Goal: Transaction & Acquisition: Purchase product/service

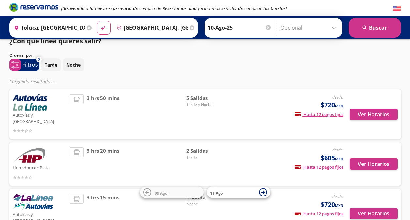
scroll to position [10, 0]
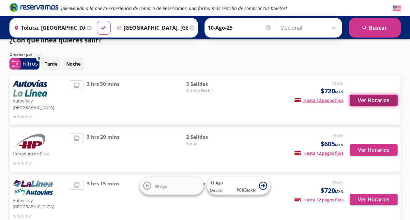
click at [367, 102] on button "Ver Horarios" at bounding box center [374, 100] width 48 height 11
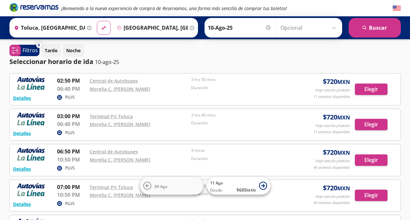
scroll to position [1, 0]
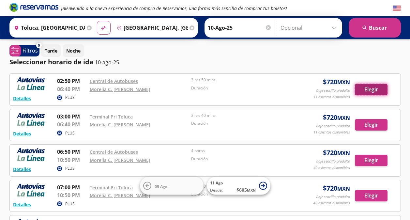
click at [373, 86] on button "Elegir" at bounding box center [371, 89] width 33 height 11
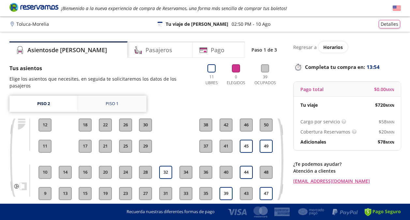
click at [110, 101] on div "Piso 1" at bounding box center [112, 104] width 13 height 7
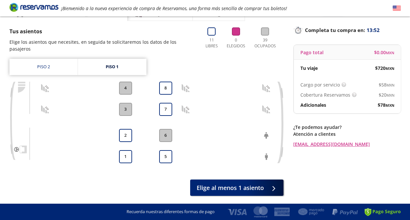
scroll to position [38, 0]
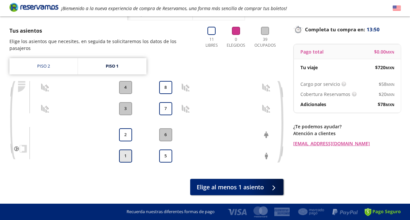
click at [126, 150] on button "1" at bounding box center [125, 156] width 13 height 13
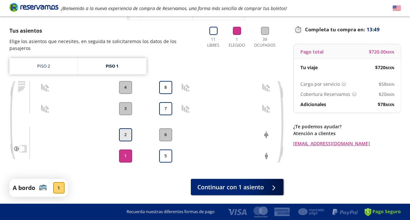
click at [129, 130] on button "2" at bounding box center [125, 134] width 13 height 13
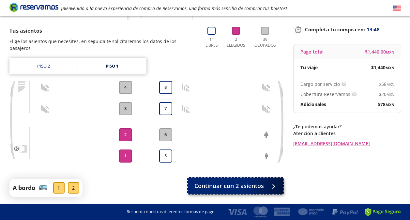
click at [208, 182] on span "Continuar con 2 asientos" at bounding box center [230, 186] width 70 height 9
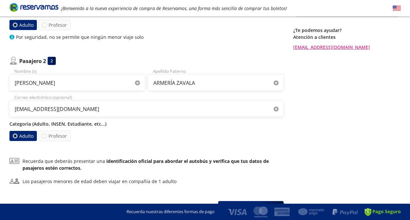
scroll to position [133, 0]
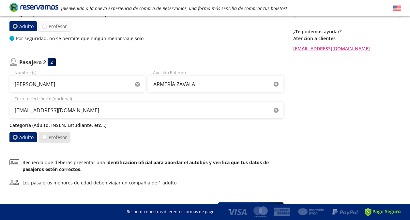
click at [55, 141] on label "Profesor" at bounding box center [55, 137] width 32 height 11
click at [47, 139] on input "Profesor" at bounding box center [44, 137] width 4 height 4
radio input "true"
radio input "false"
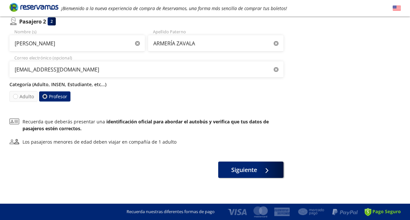
scroll to position [177, 0]
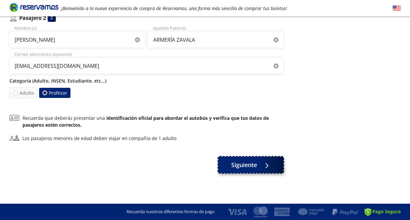
click at [246, 162] on span "Siguiente" at bounding box center [244, 165] width 26 height 9
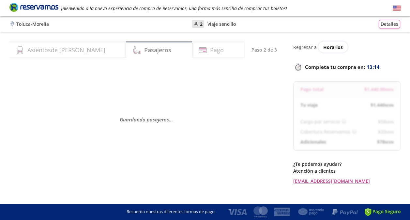
scroll to position [10, 0]
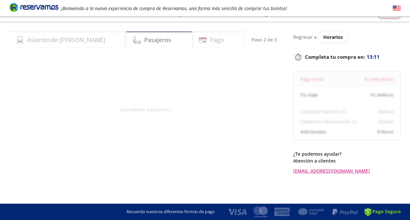
select select "MX"
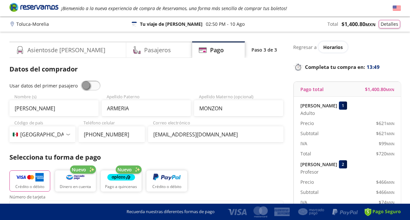
click at [87, 85] on span at bounding box center [91, 86] width 20 height 10
click at [81, 81] on input "checkbox" at bounding box center [81, 81] width 0 height 0
type input "ARMERIA MONZON"
type input "[EMAIL_ADDRESS][DOMAIN_NAME]"
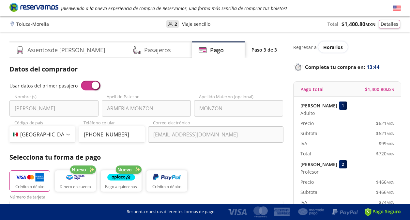
click at [87, 88] on span at bounding box center [91, 86] width 20 height 10
click at [81, 81] on input "checkbox" at bounding box center [81, 81] width 0 height 0
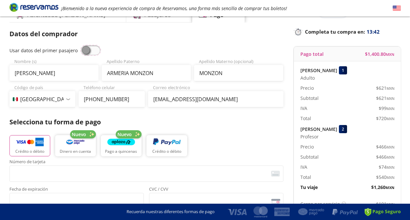
scroll to position [33, 0]
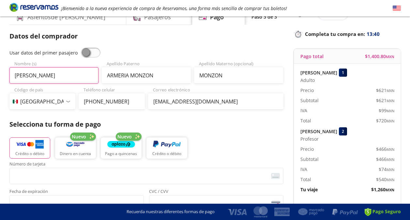
click at [71, 77] on input "[PERSON_NAME]" at bounding box center [53, 75] width 89 height 16
type input "[PERSON_NAME]"
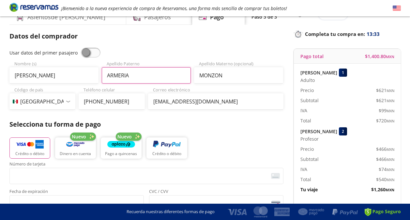
type input "ARMERIA"
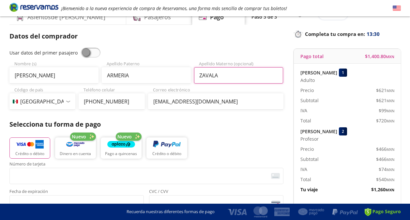
type input "ZAVALA"
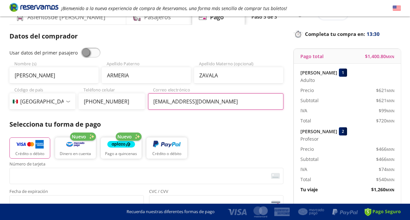
click at [178, 107] on input "[EMAIL_ADDRESS][DOMAIN_NAME]" at bounding box center [215, 101] width 135 height 16
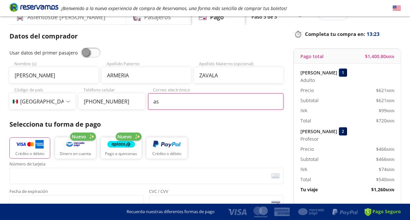
type input "[EMAIL_ADDRESS][DOMAIN_NAME]"
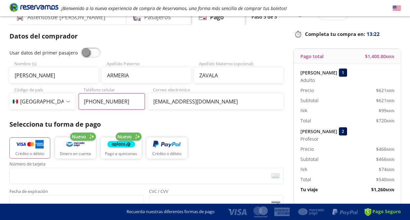
click at [115, 100] on input "[PHONE_NUMBER]" at bounding box center [112, 101] width 66 height 16
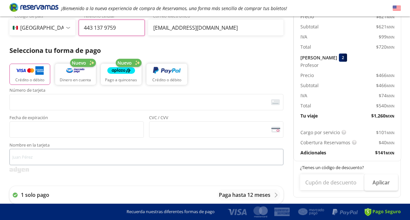
scroll to position [117, 0]
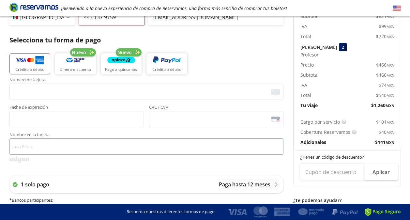
type input "443 137 9759"
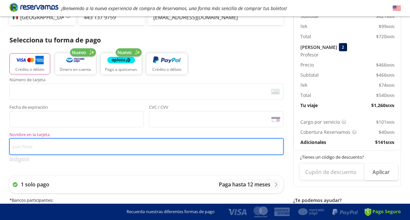
click at [90, 144] on input "Nombre en la tarjeta" at bounding box center [146, 146] width 274 height 16
type input "[PERSON_NAME]"
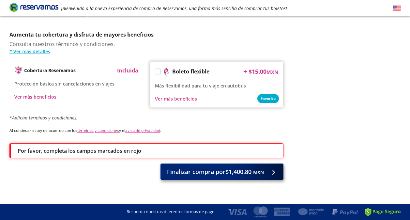
scroll to position [324, 0]
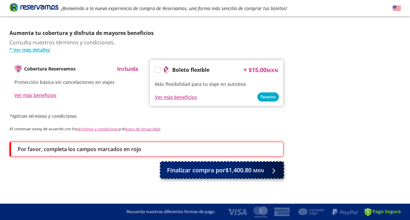
click at [202, 166] on span "Finalizar compra por $1,400.80 MXN" at bounding box center [215, 170] width 97 height 9
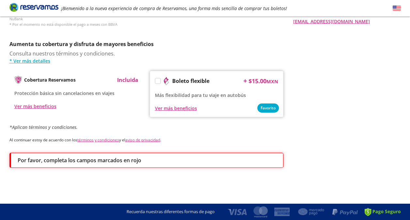
scroll to position [0, 0]
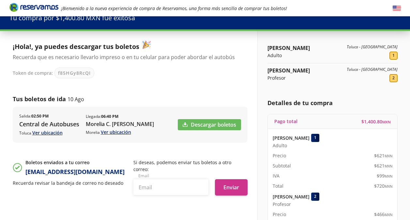
scroll to position [33, 0]
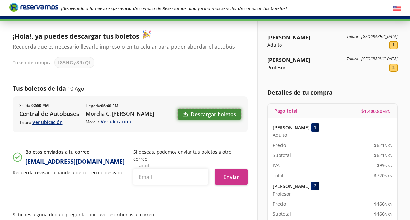
click at [217, 114] on link "Descargar boletos" at bounding box center [209, 114] width 63 height 11
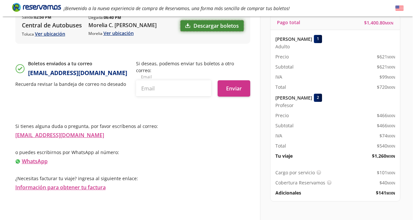
scroll to position [124, 0]
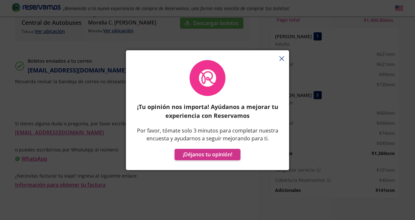
click at [282, 57] on div "¡Tu opinión nos importa! Ayúdanos a mejorar tu experiencia con Reservamos Por f…" at bounding box center [207, 113] width 163 height 113
